Goal: Check status: Check status

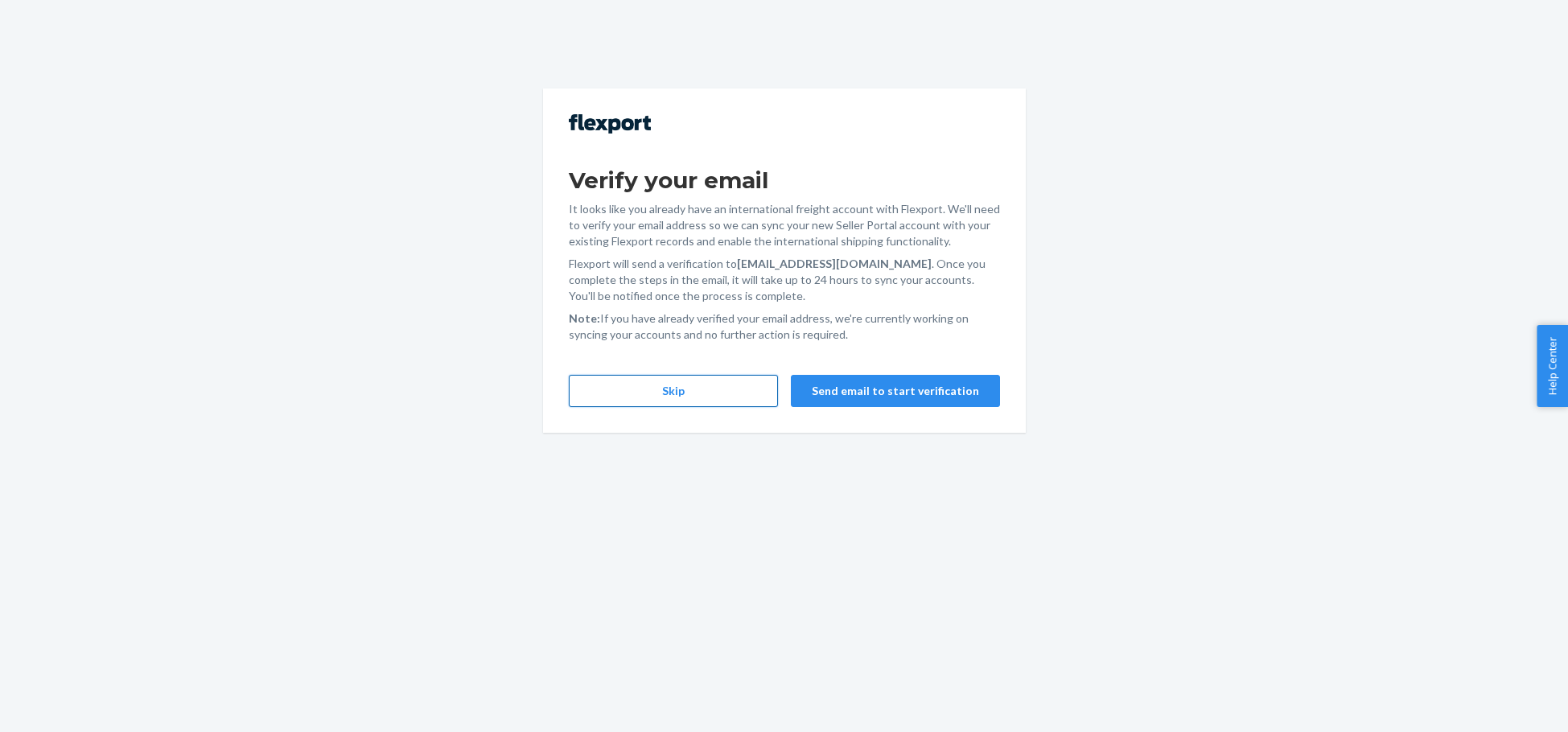
click at [734, 393] on button "Skip" at bounding box center [673, 391] width 209 height 32
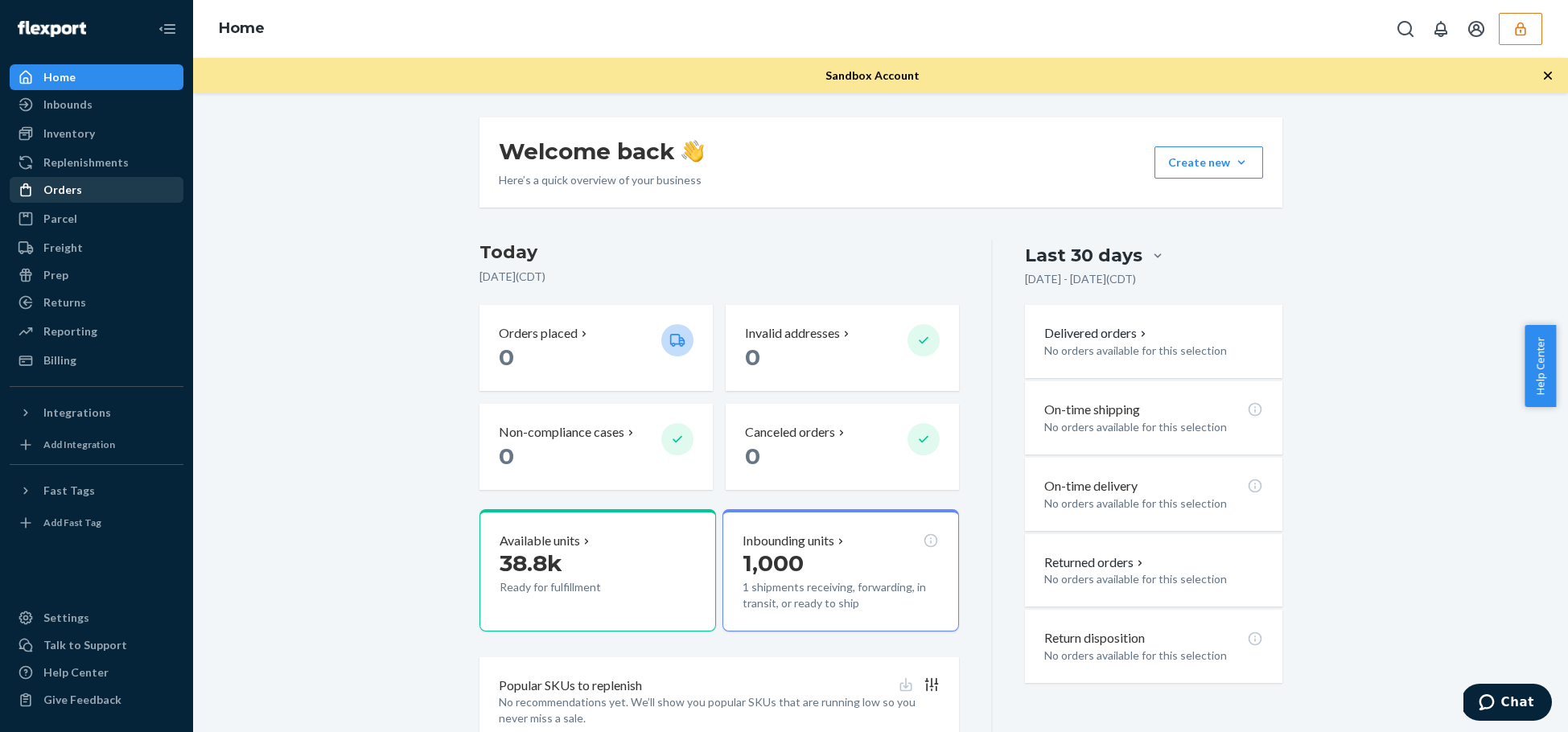
click at [83, 200] on div "Orders" at bounding box center [96, 190] width 170 height 22
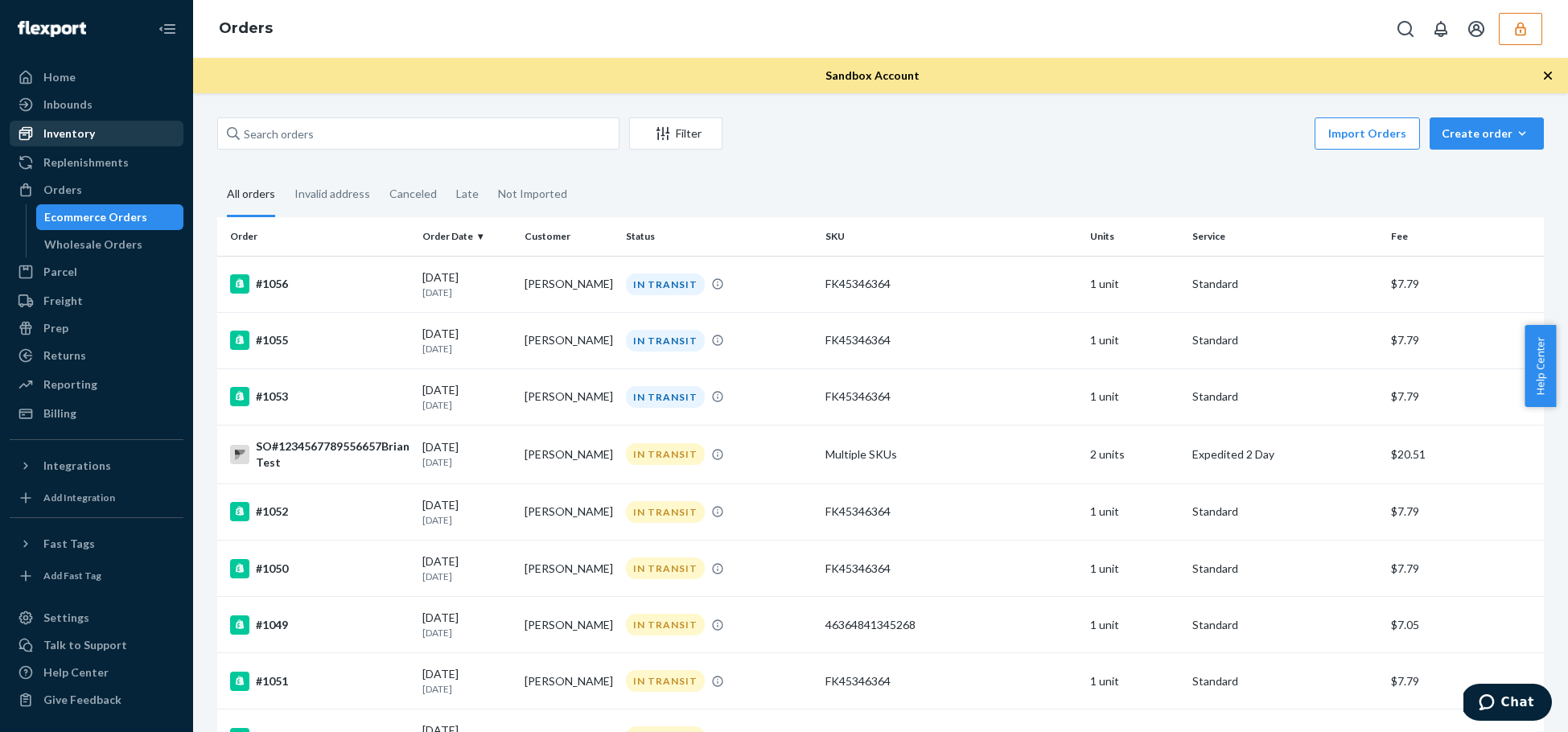
click at [65, 128] on div "Inventory" at bounding box center [69, 133] width 51 height 16
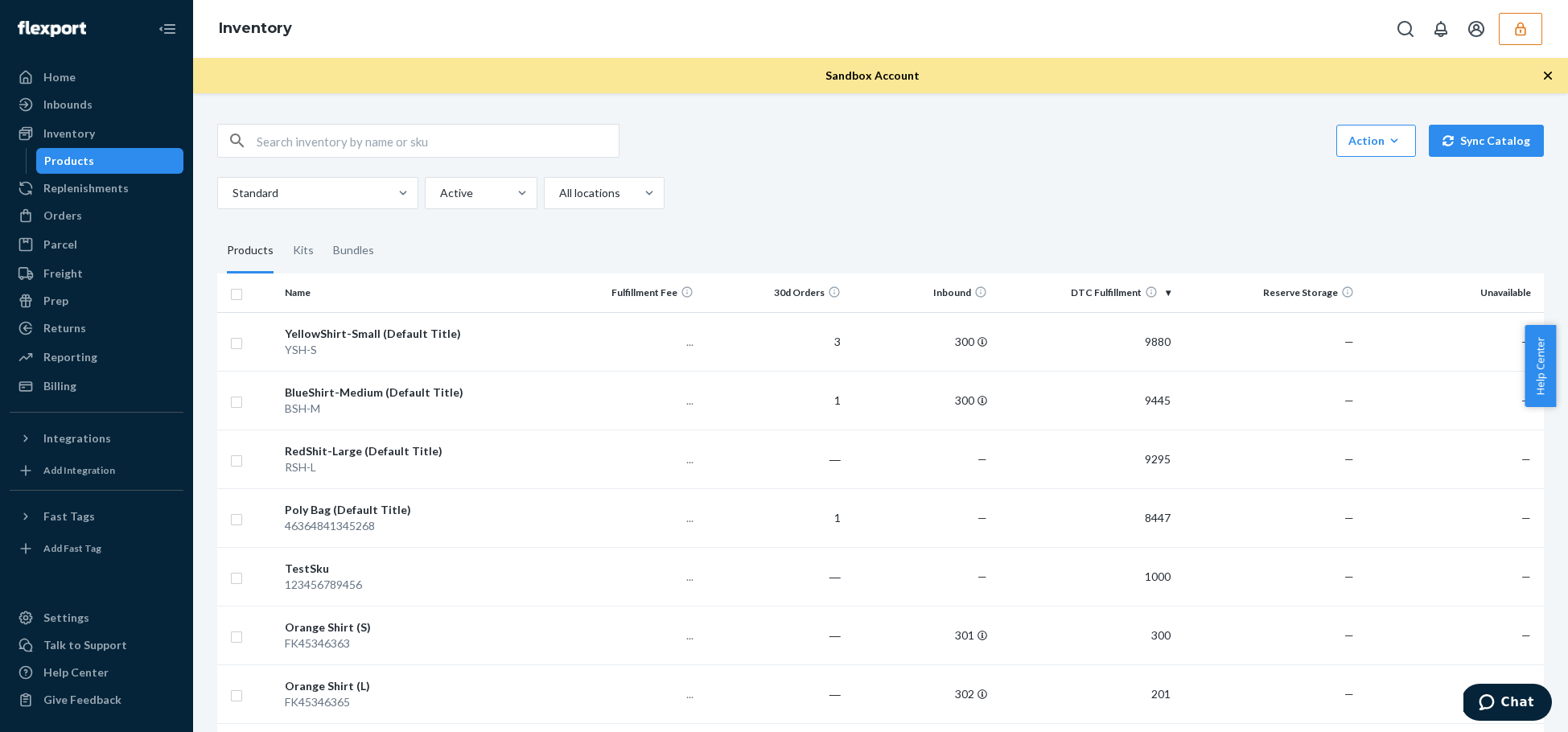
click at [1534, 32] on button "button" at bounding box center [1520, 29] width 44 height 32
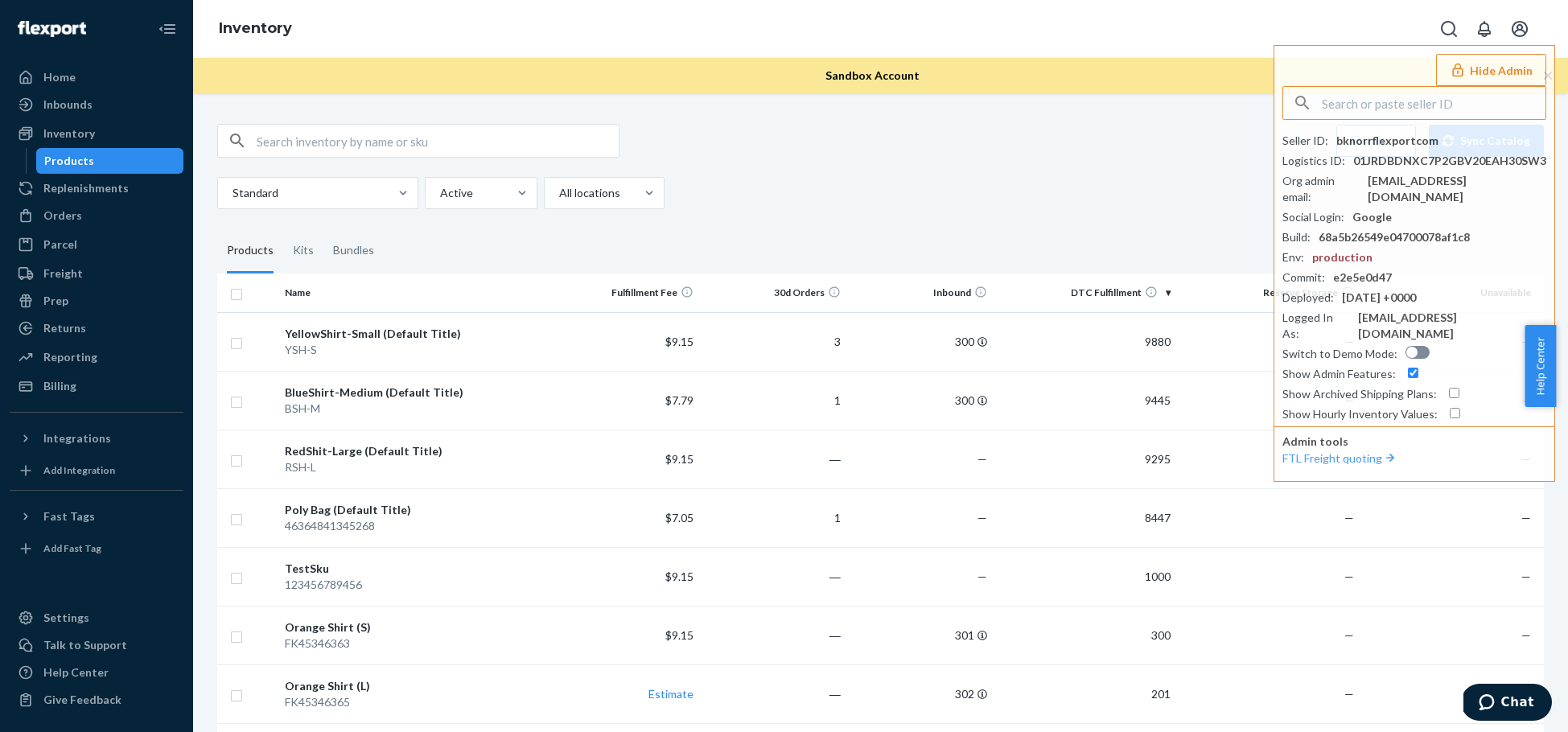
click at [802, 199] on div "Standard Active All locations" at bounding box center [874, 193] width 1314 height 32
click at [339, 251] on div "Bundles" at bounding box center [353, 251] width 41 height 45
click at [323, 228] on input "Bundles" at bounding box center [323, 228] width 0 height 0
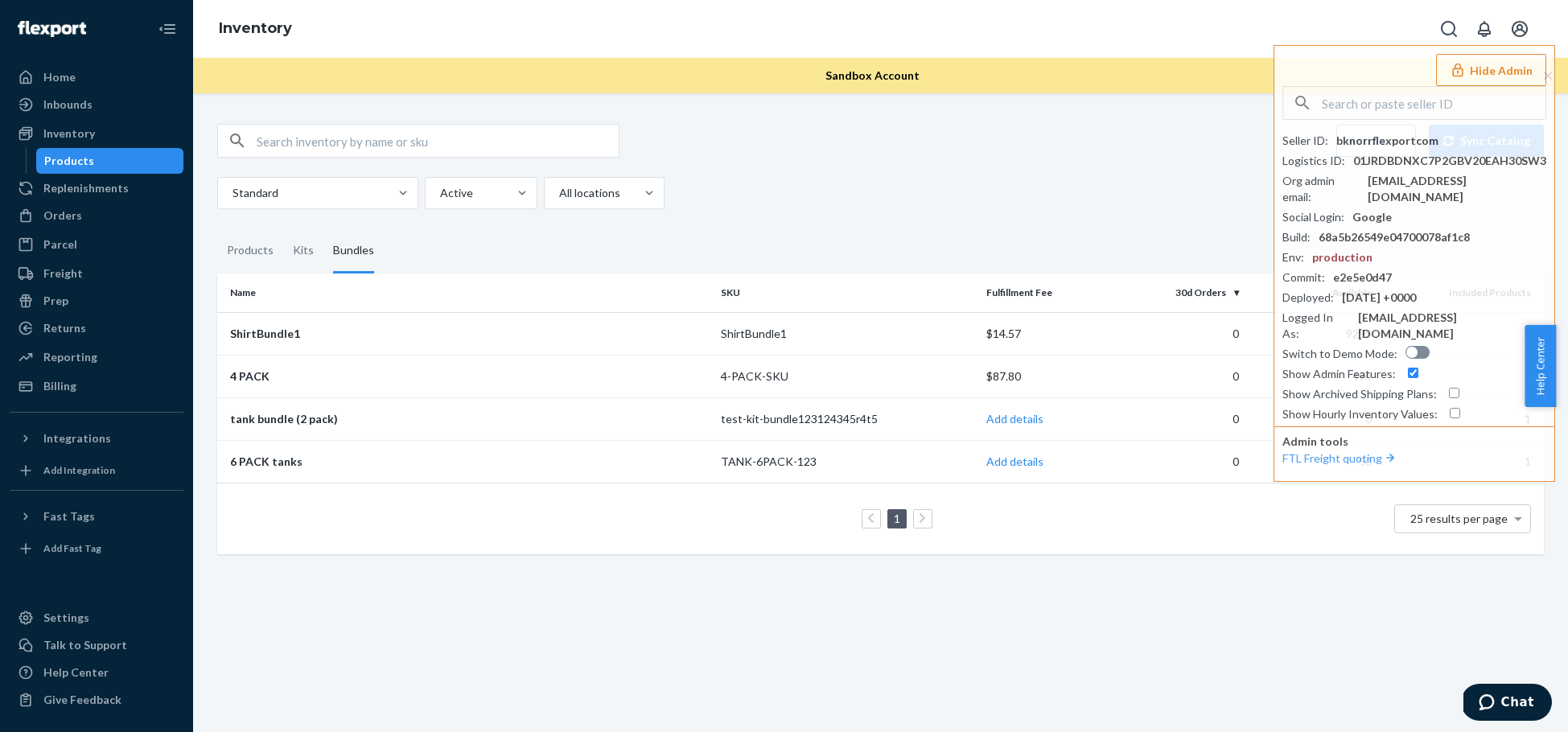
click at [1119, 137] on div "Action Create product Create kit or bundle Bulk create products Bulk update pro…" at bounding box center [880, 140] width 1327 height 33
click at [255, 329] on div "ShirtBundle1" at bounding box center [469, 334] width 478 height 16
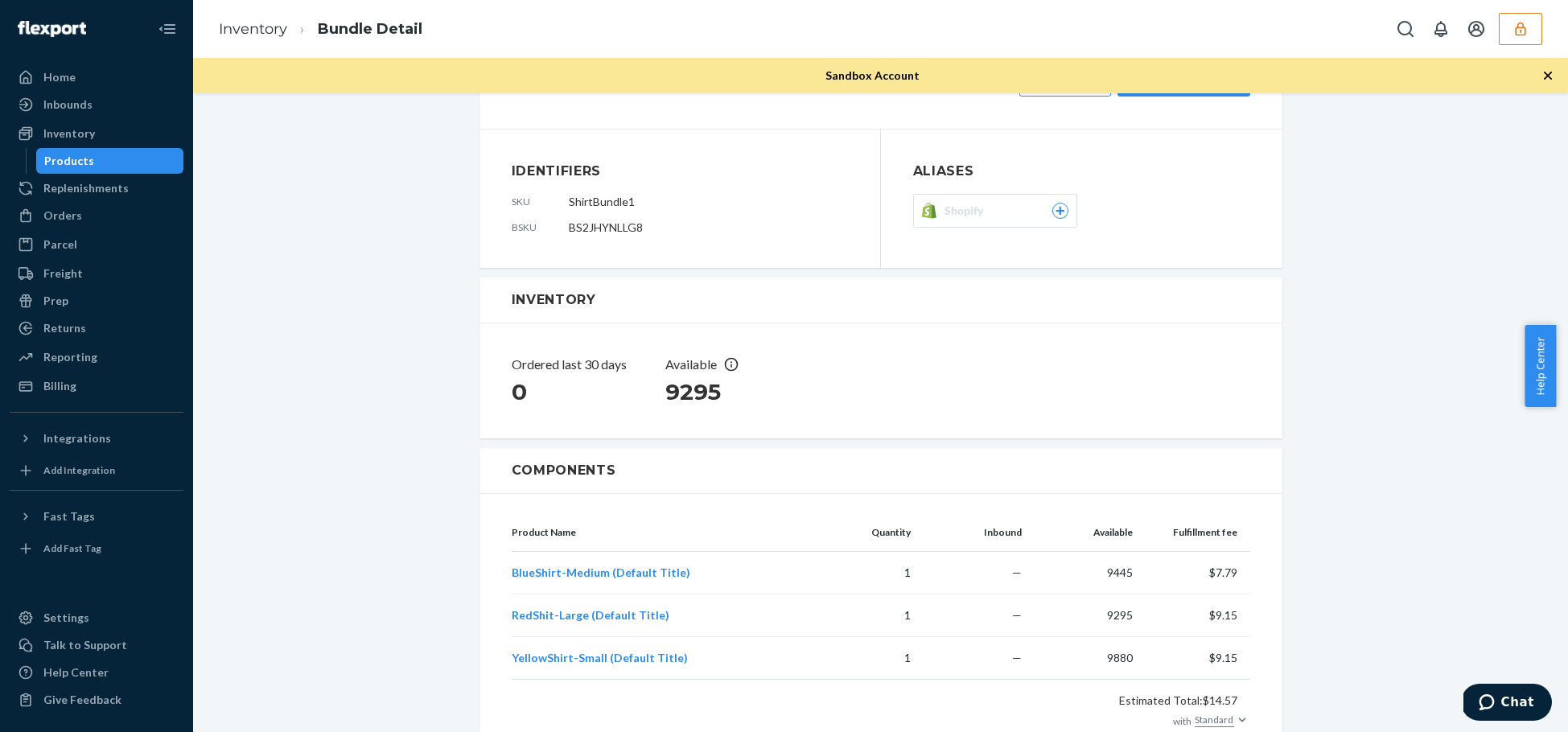
scroll to position [98, 0]
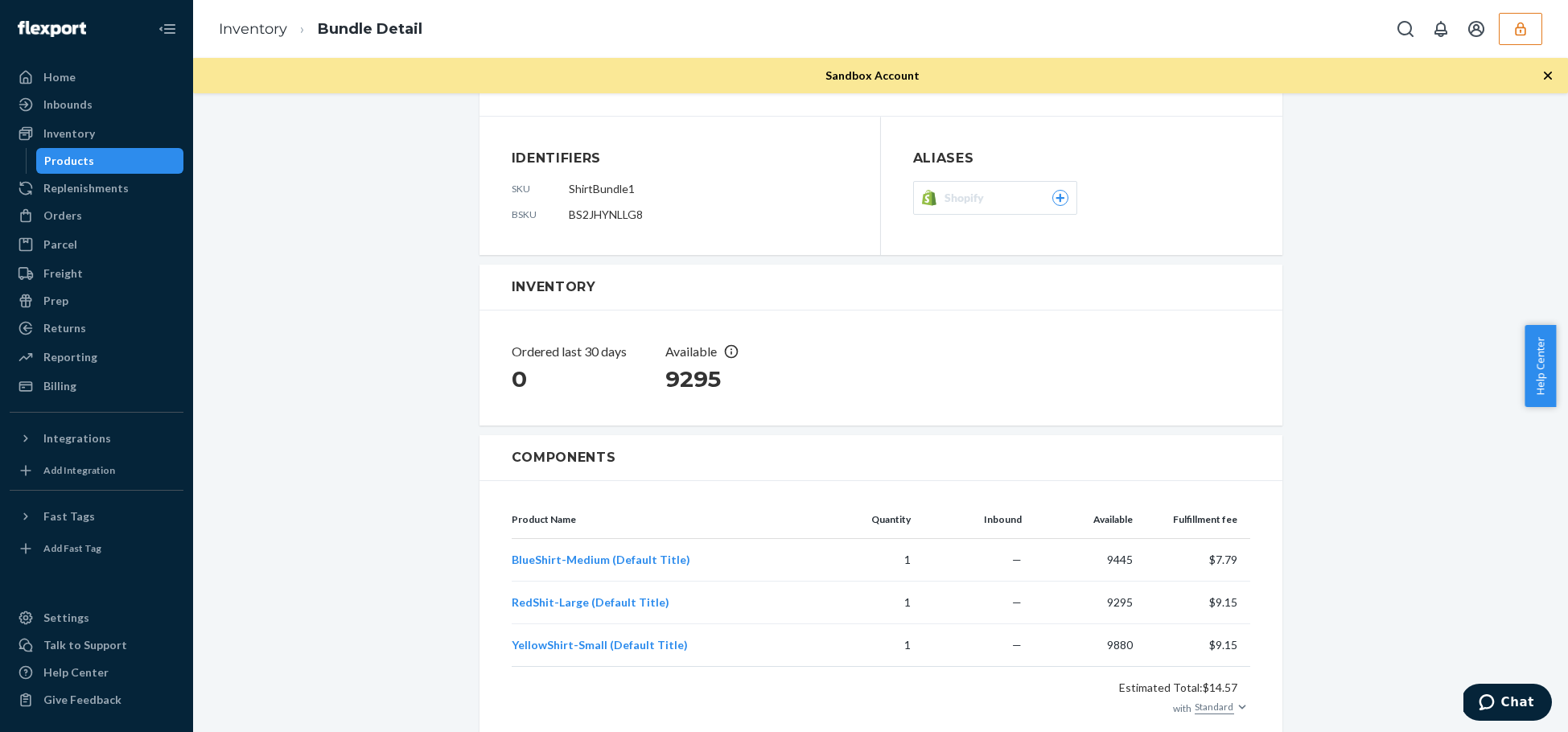
click at [559, 212] on dl "sku ShirtBundle1 bsku BS2JHYNLLG8" at bounding box center [679, 202] width 336 height 42
drag, startPoint x: 563, startPoint y: 216, endPoint x: 637, endPoint y: 215, distance: 74.0
click at [637, 215] on dd "BS2JHYNLLG8" at bounding box center [708, 215] width 279 height 16
copy span "BS2JHYNLLG8"
click at [68, 215] on div "Orders" at bounding box center [62, 215] width 38 height 16
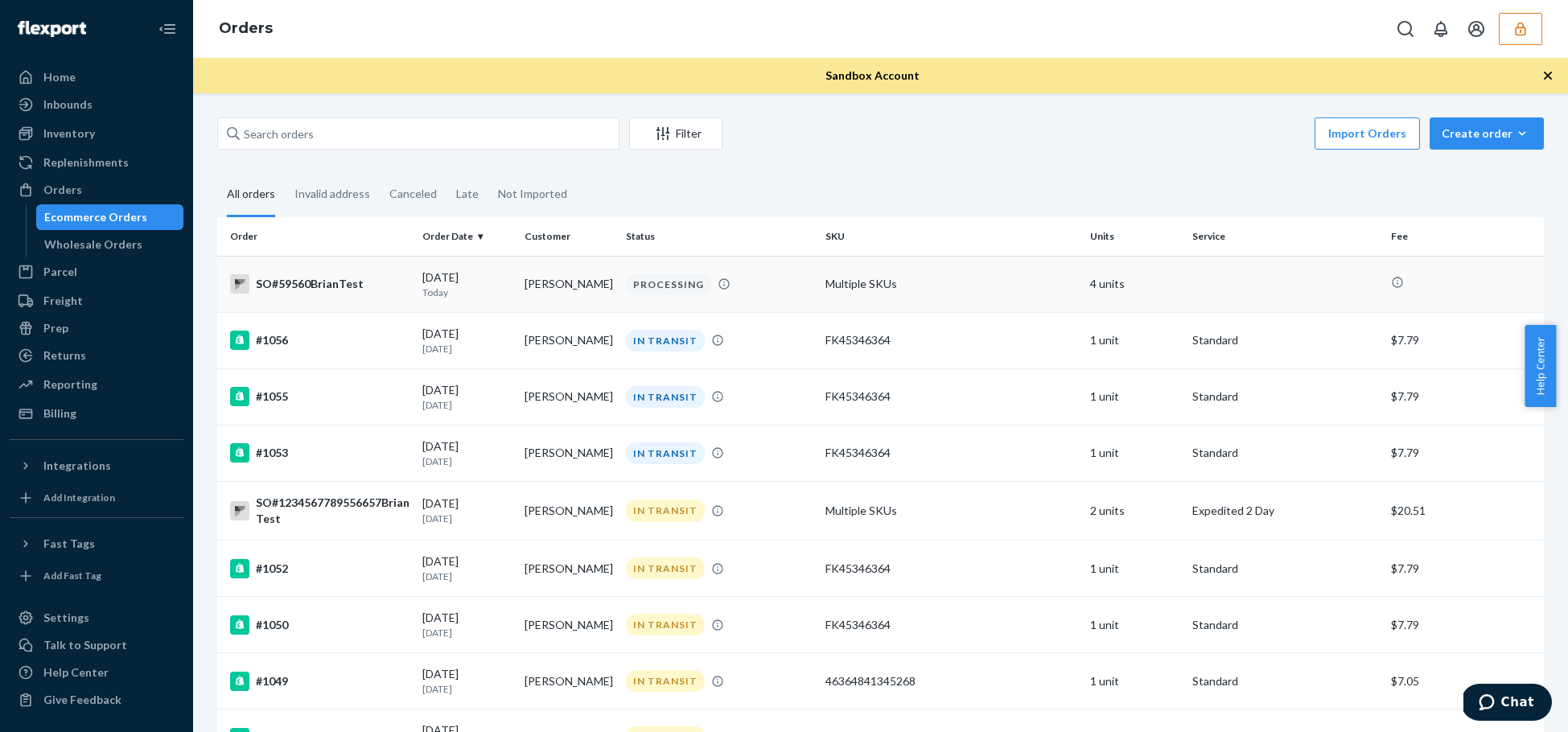
click at [313, 286] on div "SO#59560BrianTest" at bounding box center [320, 284] width 180 height 20
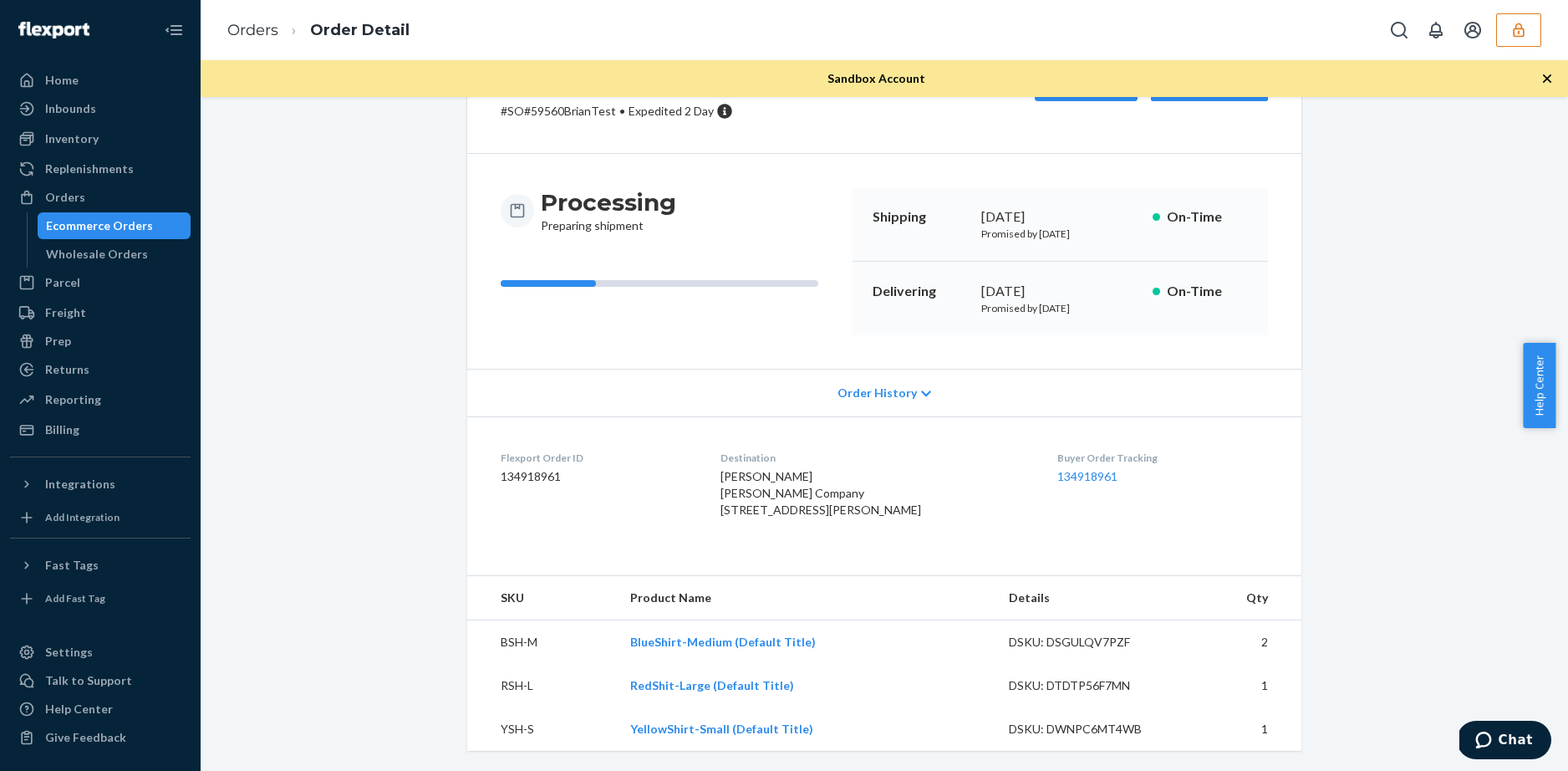
scroll to position [121, 0]
click at [1516, 36] on icon "button" at bounding box center [1518, 29] width 17 height 17
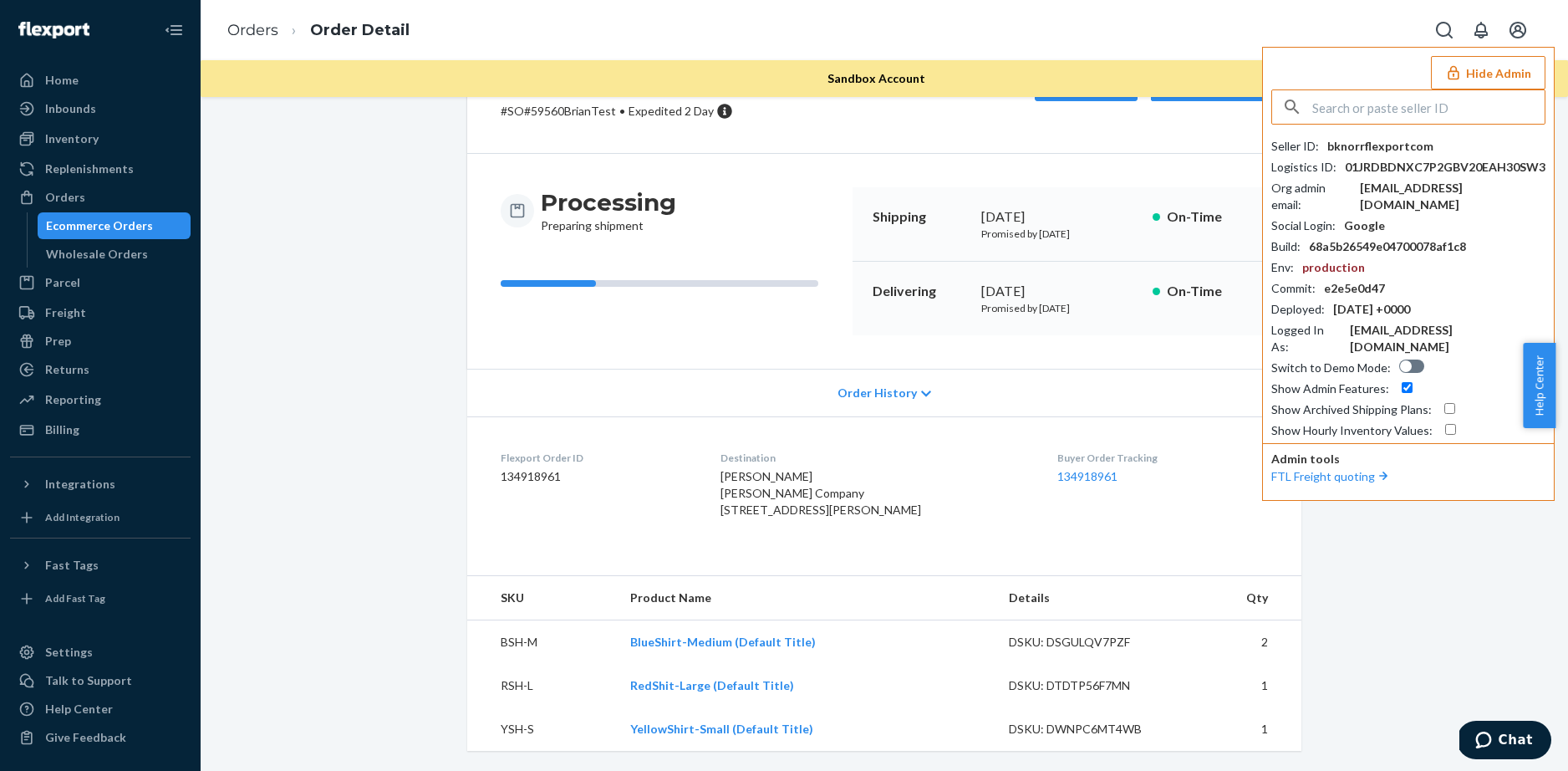
click at [1389, 113] on input "text" at bounding box center [1428, 108] width 232 height 34
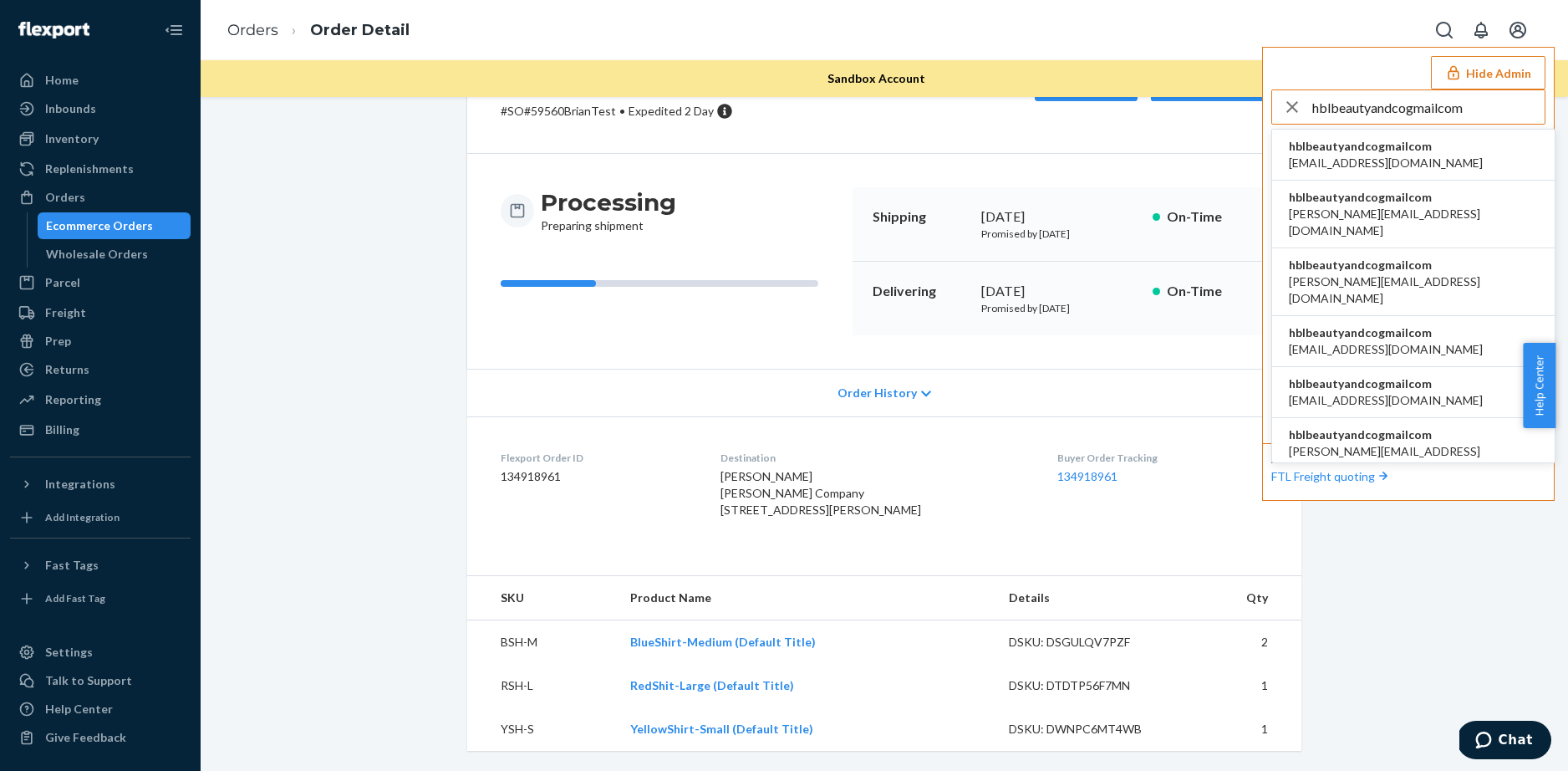
type input "hblbeautyandcogmailcom"
click at [1375, 149] on span "hblbeautyandcogmailcom" at bounding box center [1386, 146] width 194 height 17
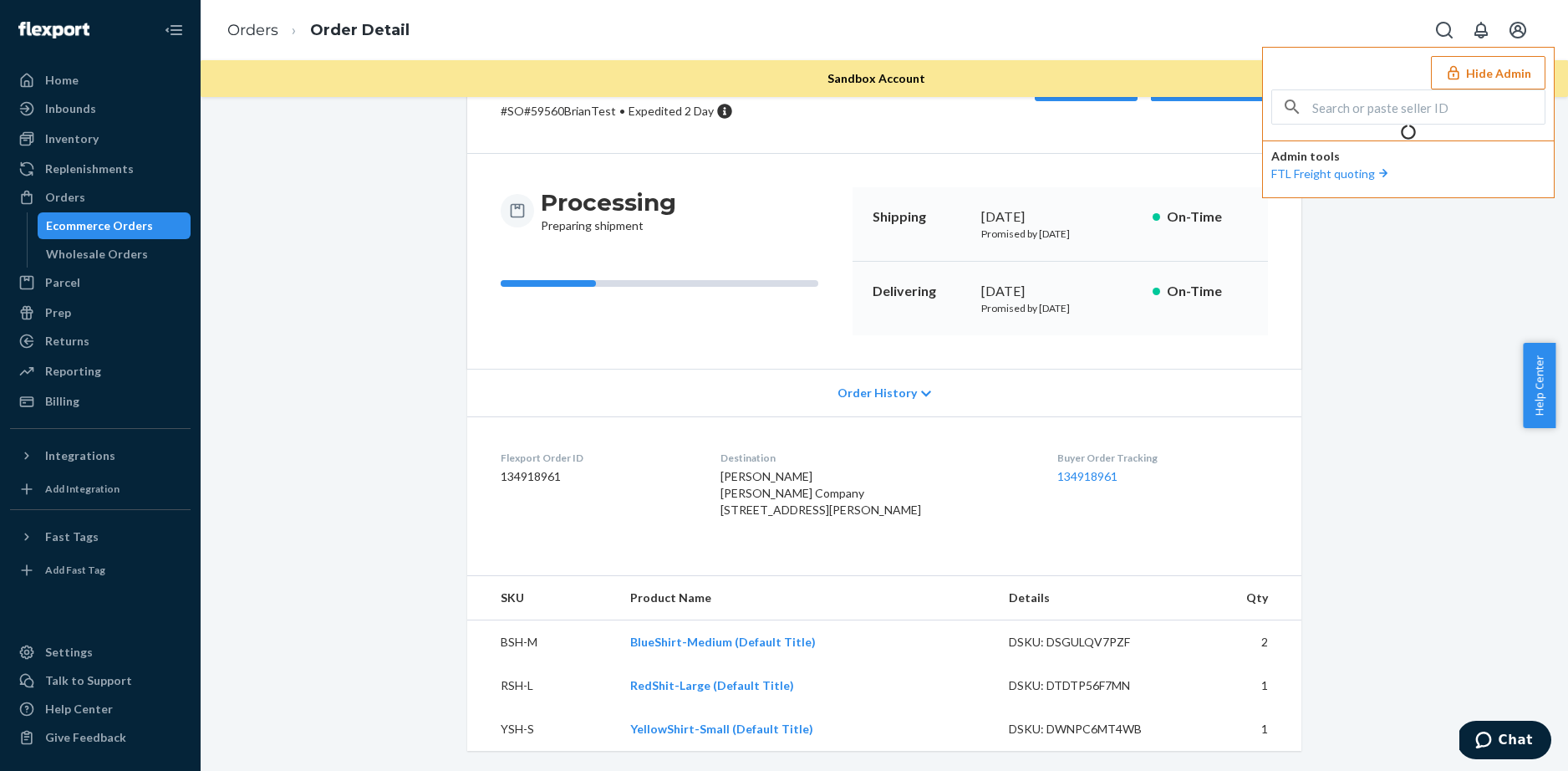
scroll to position [132, 0]
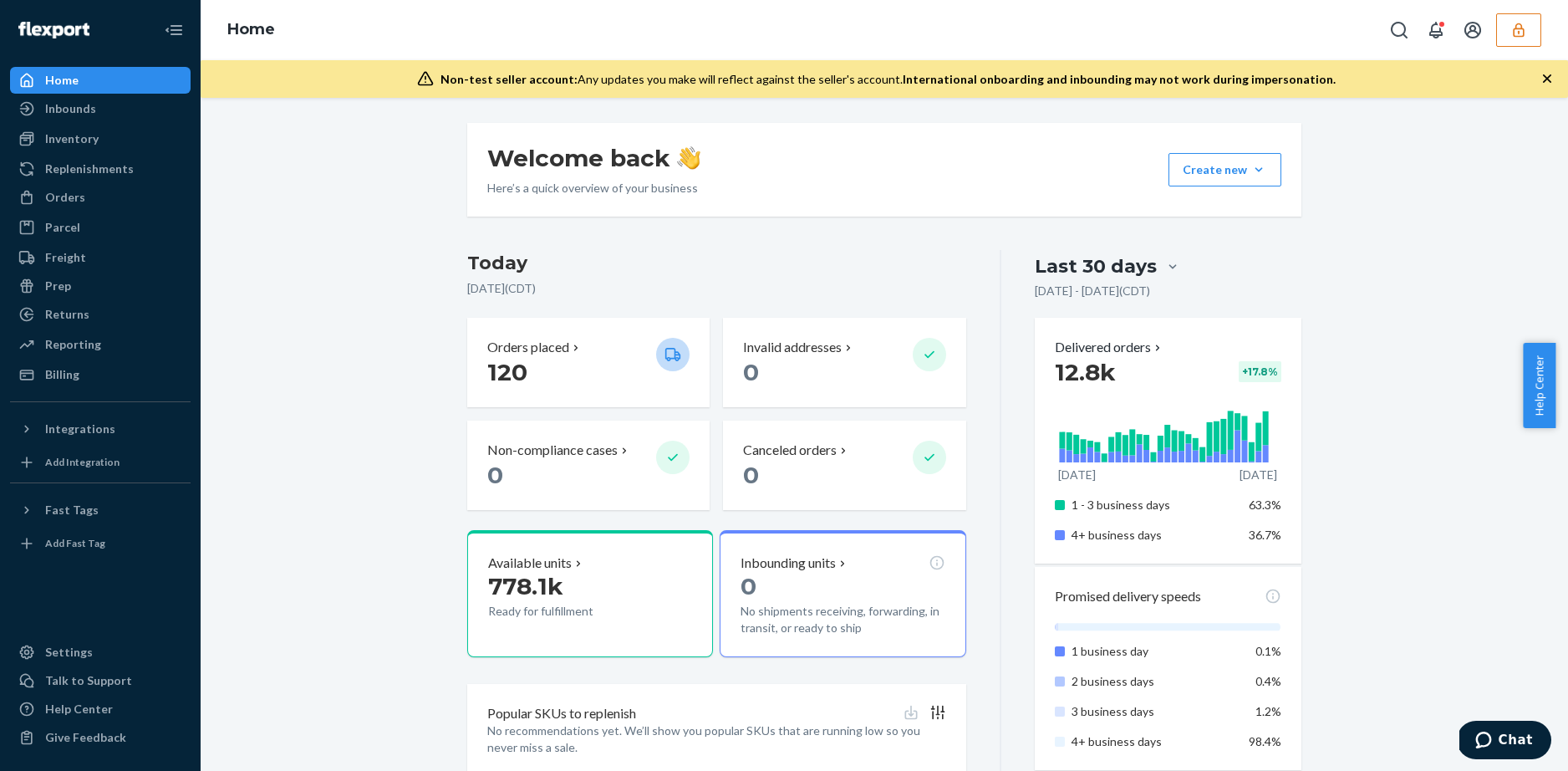
click at [1531, 33] on button "button" at bounding box center [1518, 30] width 45 height 34
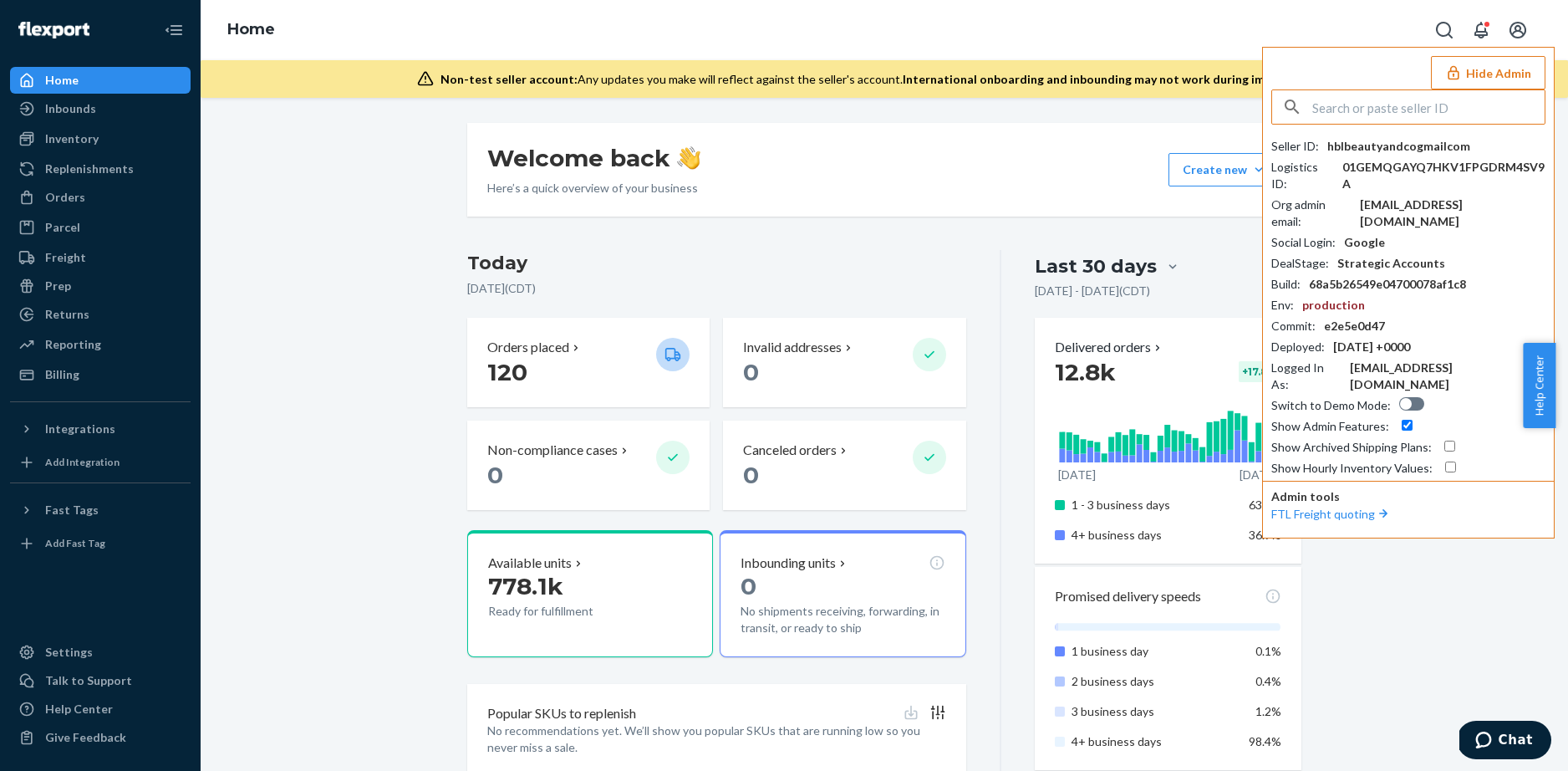
click at [1417, 110] on input "text" at bounding box center [1428, 108] width 232 height 34
type input "bknorr"
click at [1403, 147] on li "bknorrflexportcom [EMAIL_ADDRESS][DOMAIN_NAME]" at bounding box center [1413, 155] width 283 height 51
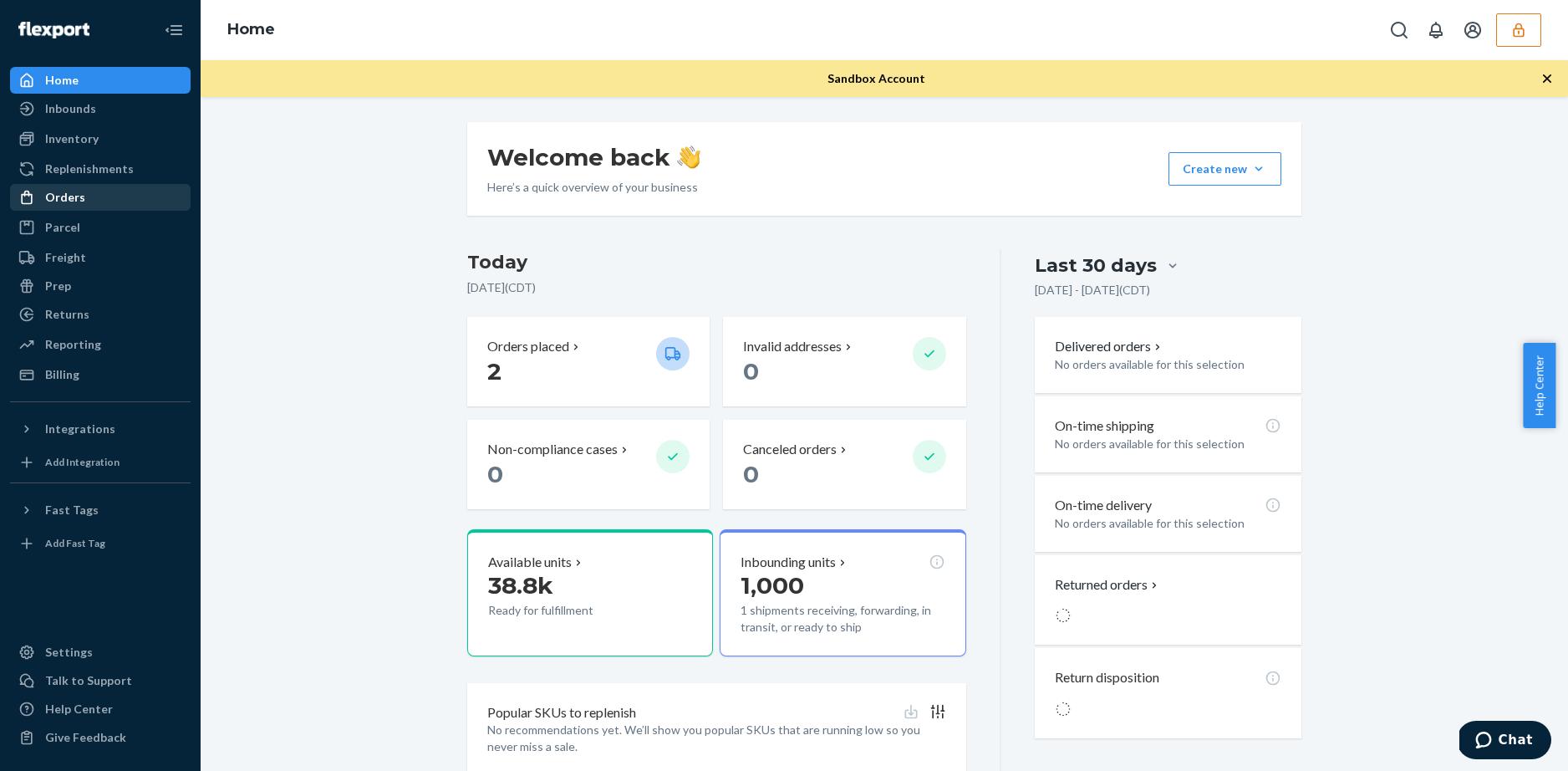
click at [85, 200] on div "Orders" at bounding box center [100, 197] width 177 height 23
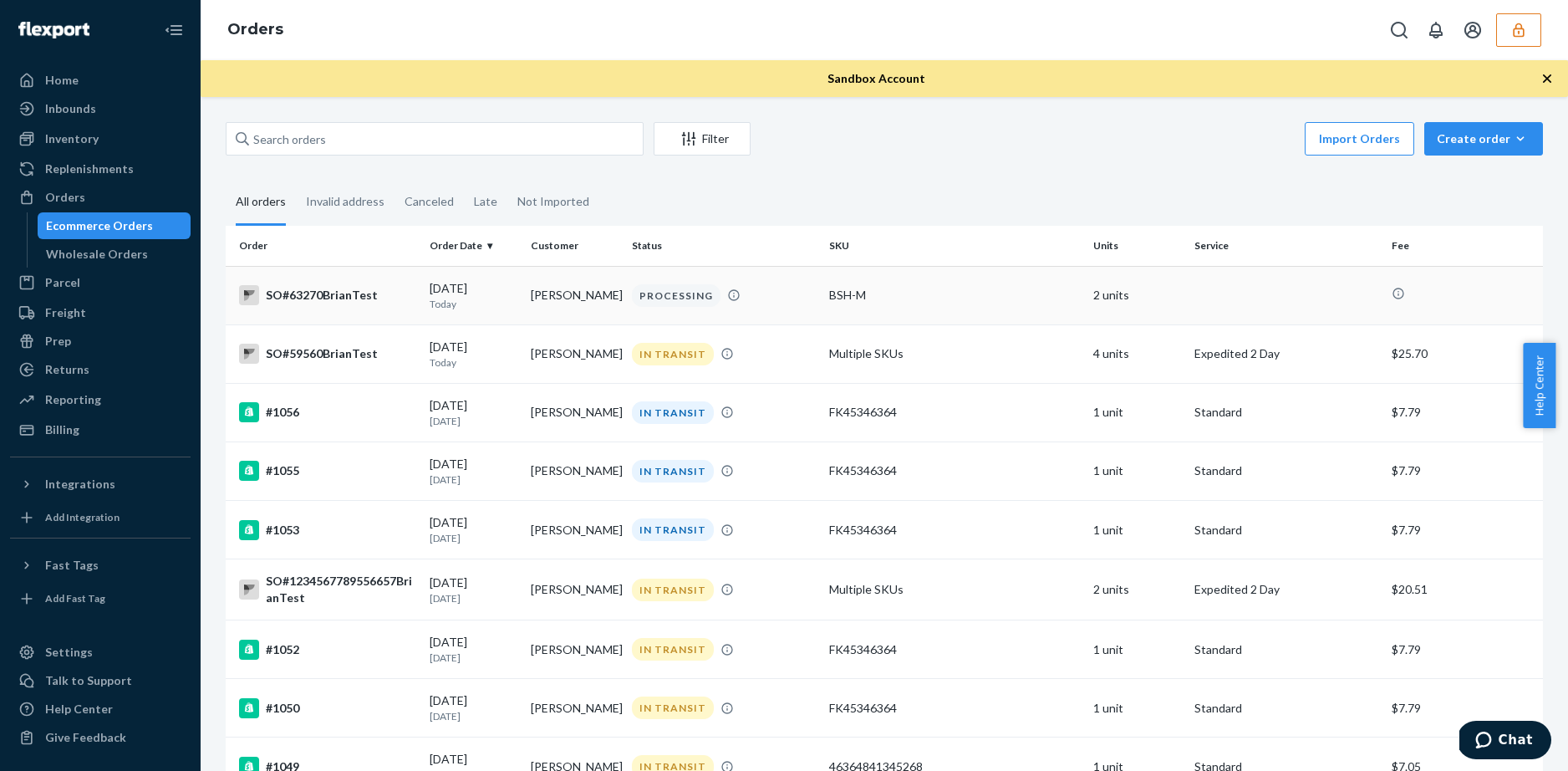
click at [331, 292] on div "SO#63270BrianTest" at bounding box center [327, 295] width 177 height 20
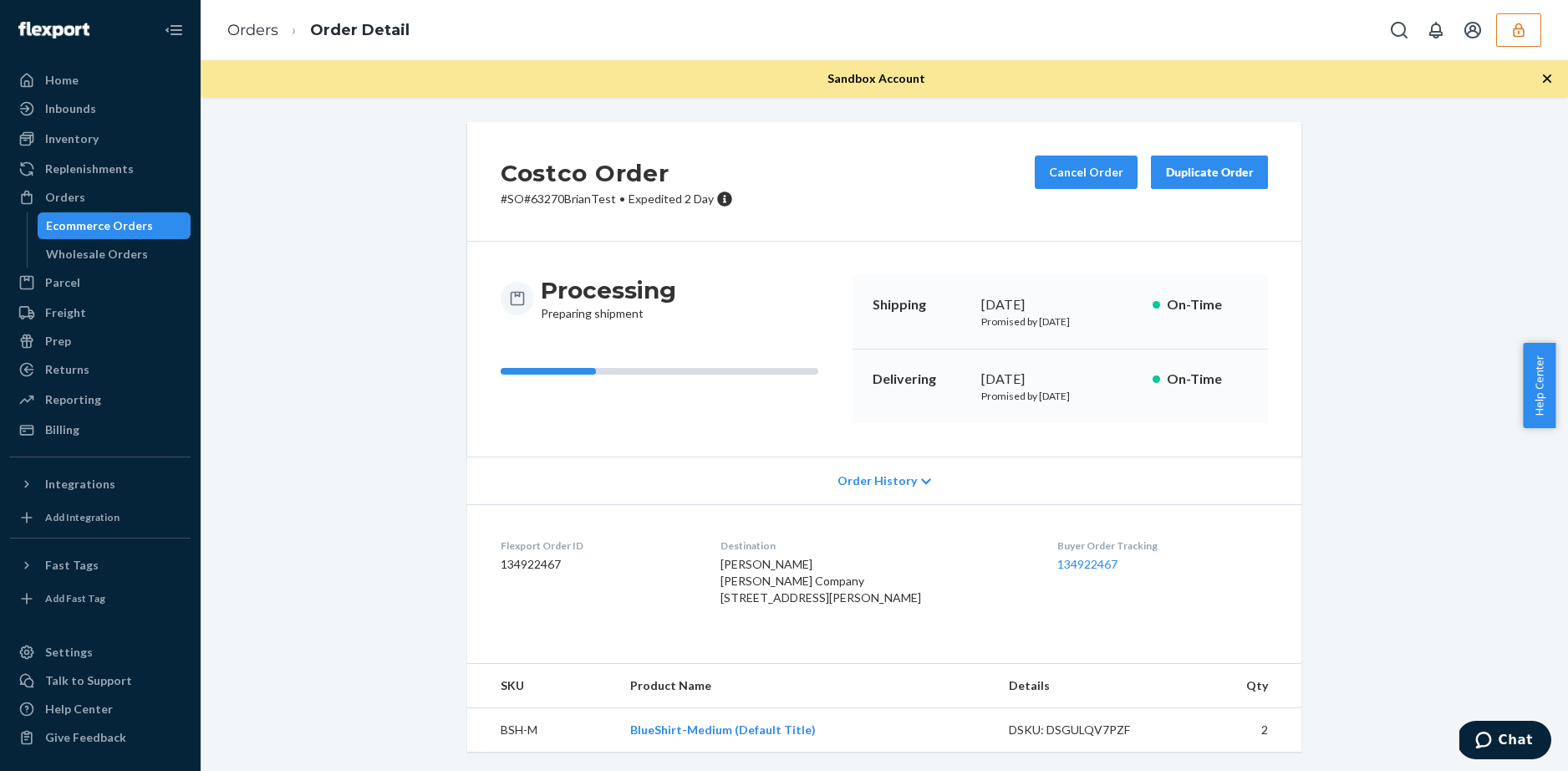
click at [270, 42] on ol "Orders Order Detail" at bounding box center [318, 30] width 209 height 49
click at [264, 36] on link "Orders" at bounding box center [252, 30] width 51 height 19
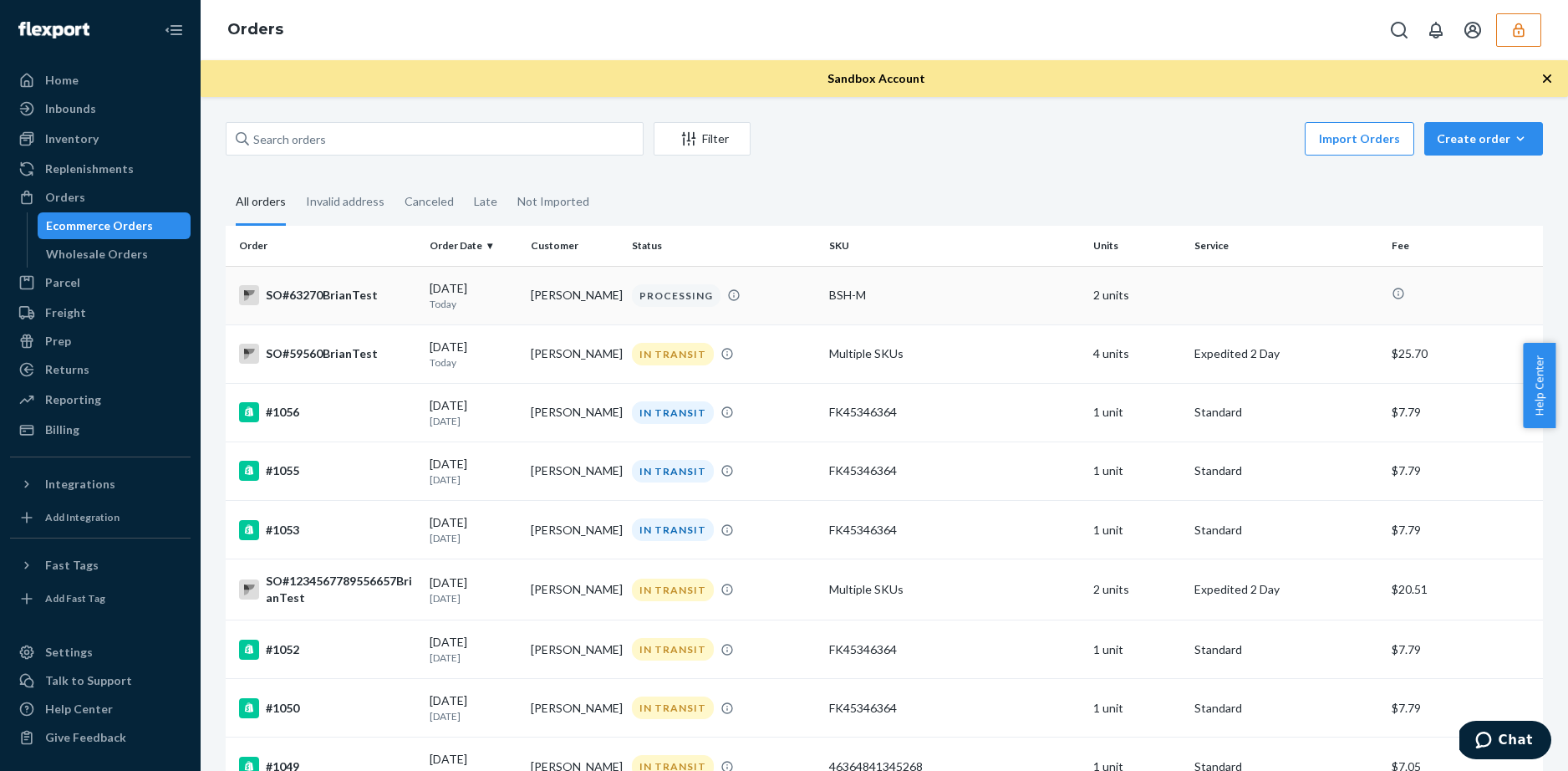
click at [852, 295] on div "BSH-M" at bounding box center [954, 295] width 250 height 17
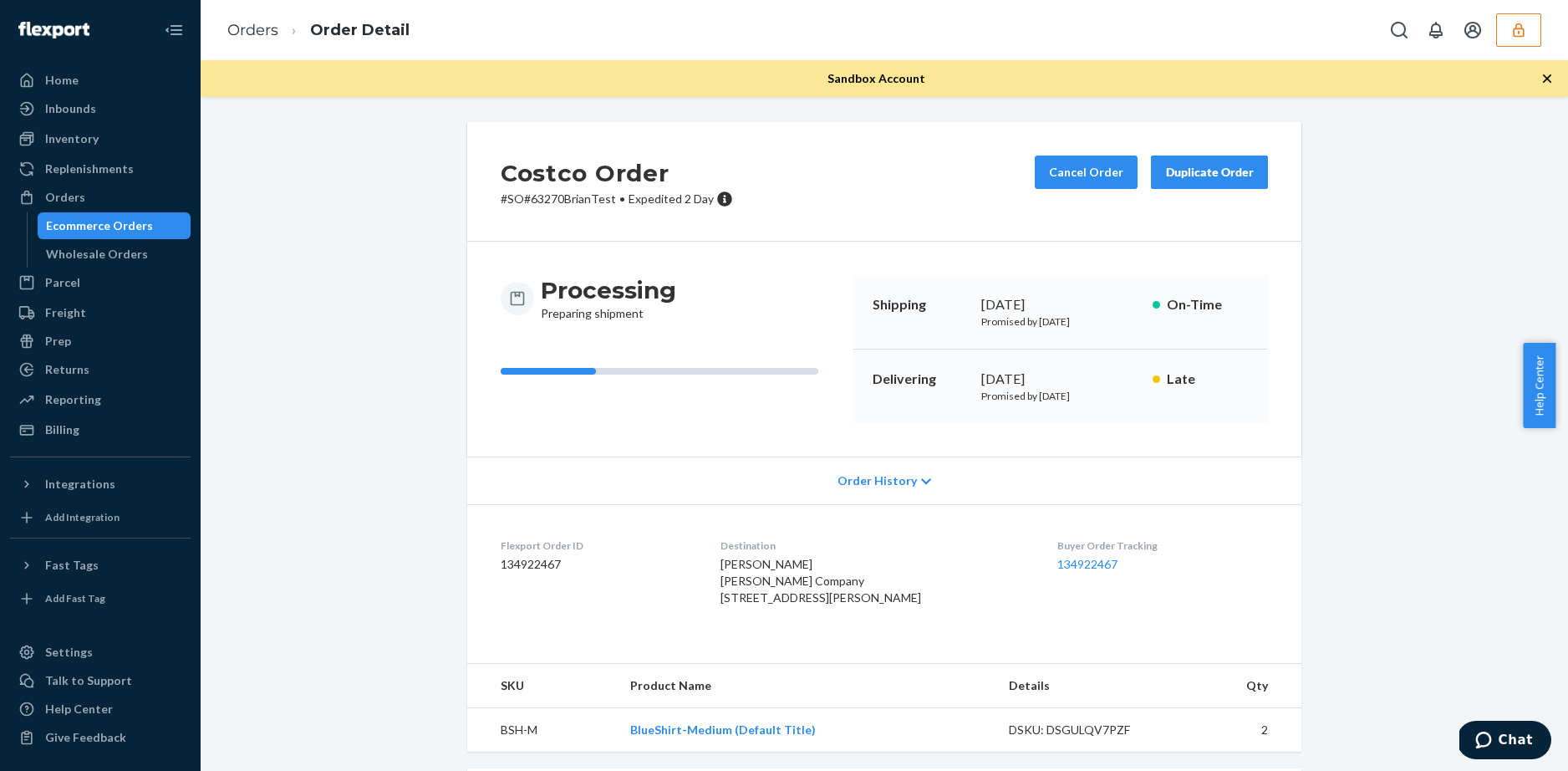
click at [91, 230] on div "Ecommerce Orders" at bounding box center [100, 225] width 107 height 17
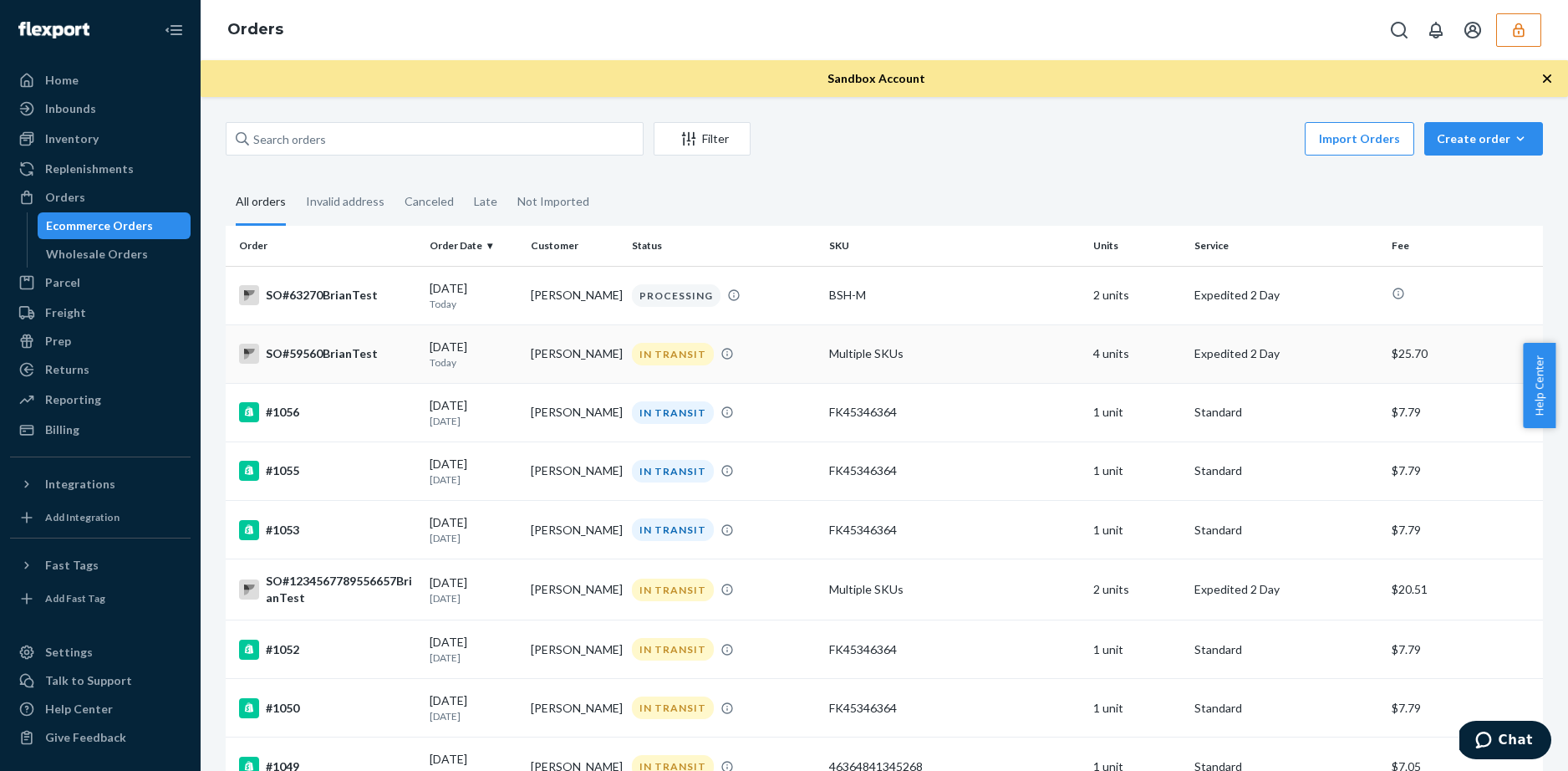
click at [337, 351] on div "SO#59560BrianTest" at bounding box center [327, 353] width 177 height 20
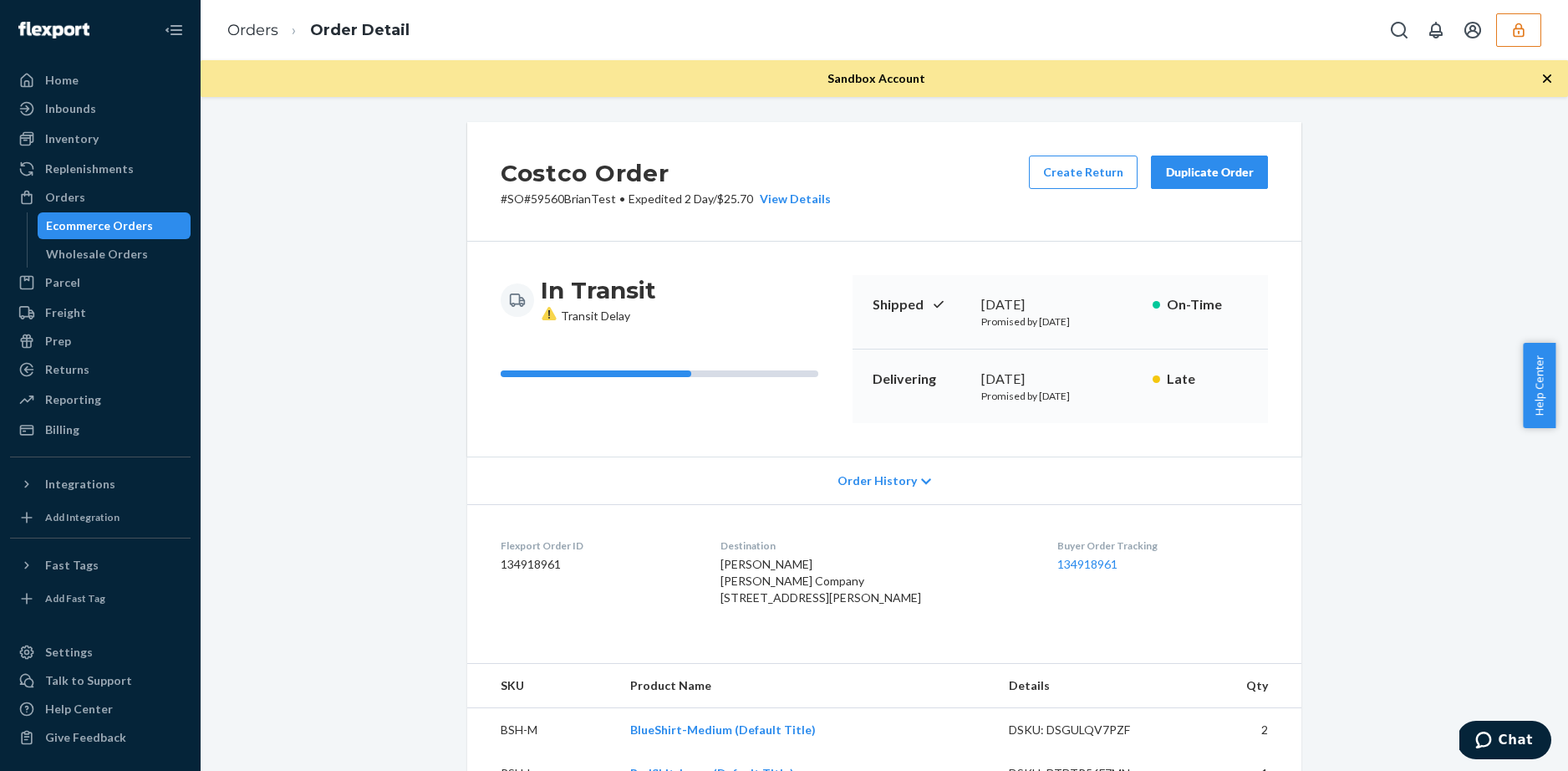
click at [558, 556] on dd "134918961" at bounding box center [596, 564] width 193 height 17
drag, startPoint x: 561, startPoint y: 563, endPoint x: 495, endPoint y: 565, distance: 66.0
click at [500, 565] on dd "134918961" at bounding box center [596, 564] width 193 height 17
copy dd "134918961"
